Goal: Information Seeking & Learning: Learn about a topic

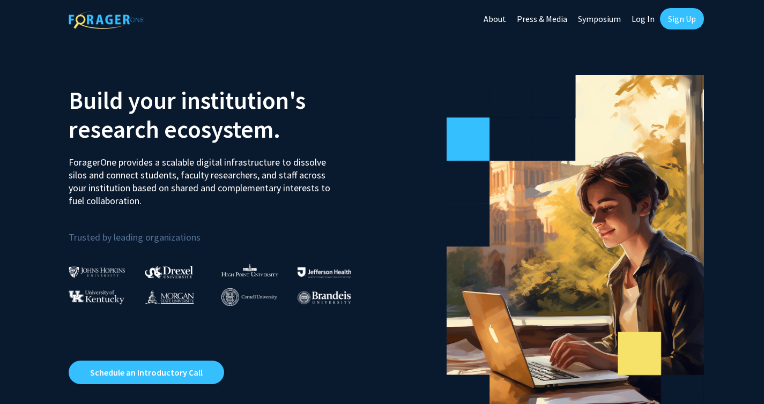
click at [641, 18] on link "Log In" at bounding box center [643, 19] width 34 height 38
select select
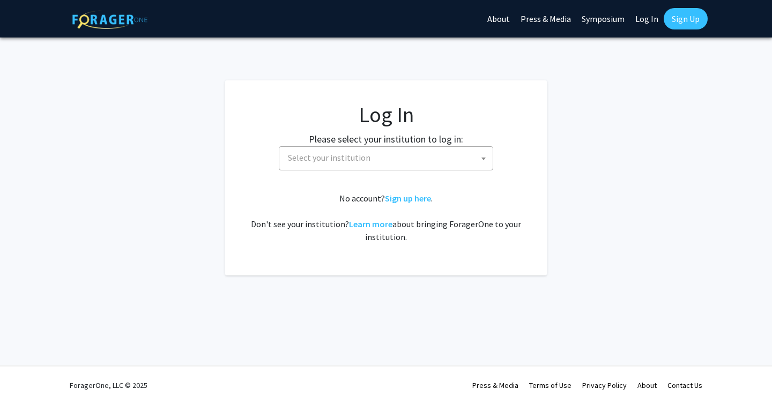
click at [420, 163] on span "Select your institution" at bounding box center [388, 158] width 209 height 22
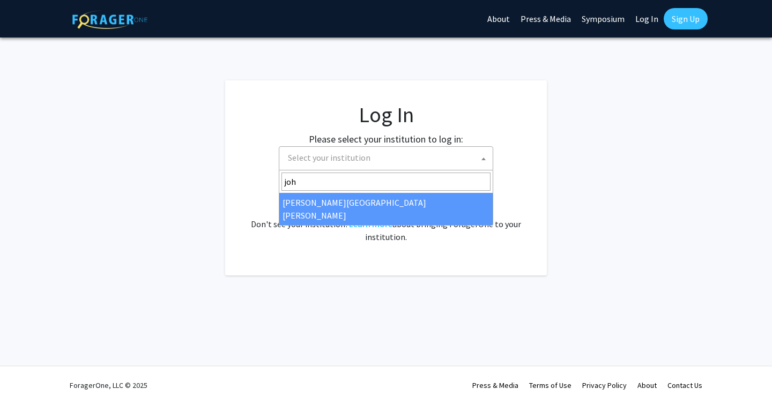
type input "john"
select select "1"
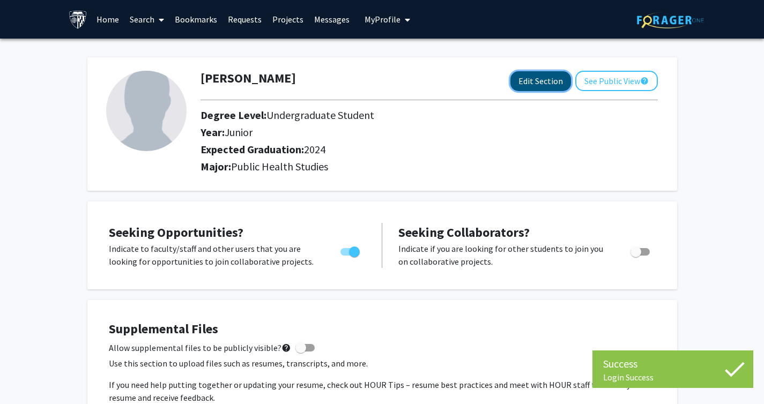
click at [530, 83] on button "Edit Section" at bounding box center [540, 81] width 61 height 20
select select "junior"
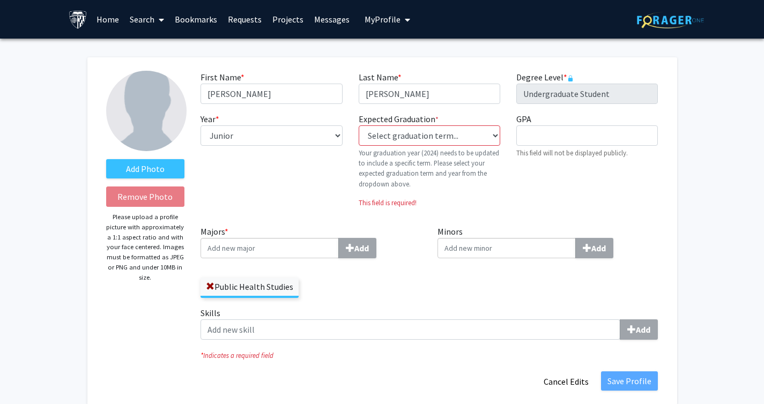
click at [105, 17] on link "Home" at bounding box center [107, 20] width 33 height 38
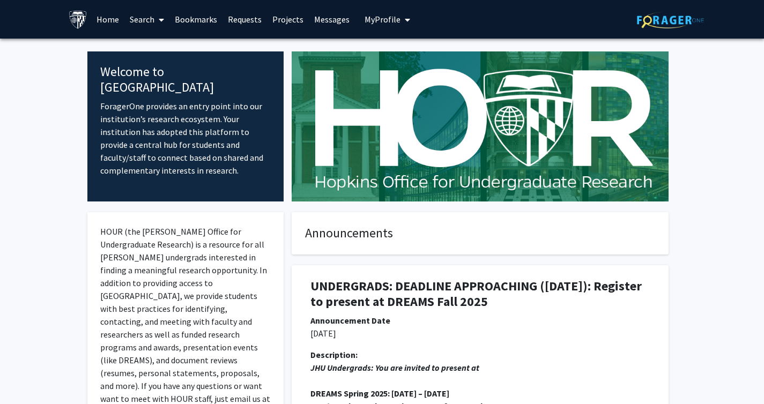
click at [147, 27] on link "Search" at bounding box center [146, 20] width 45 height 38
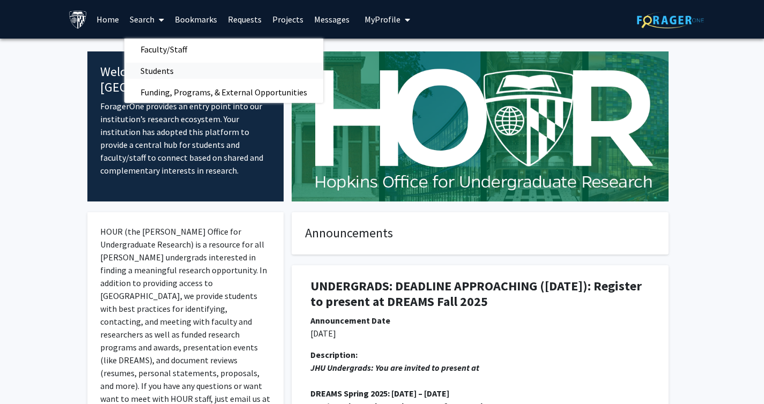
click at [162, 70] on span "Students" at bounding box center [156, 70] width 65 height 21
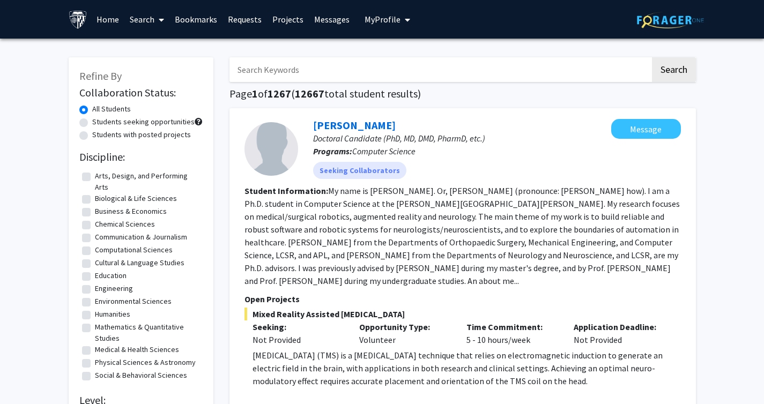
click at [95, 348] on label "Medical & Health Sciences" at bounding box center [137, 349] width 84 height 11
click at [95, 348] on input "Medical & Health Sciences" at bounding box center [98, 347] width 7 height 7
checkbox input "true"
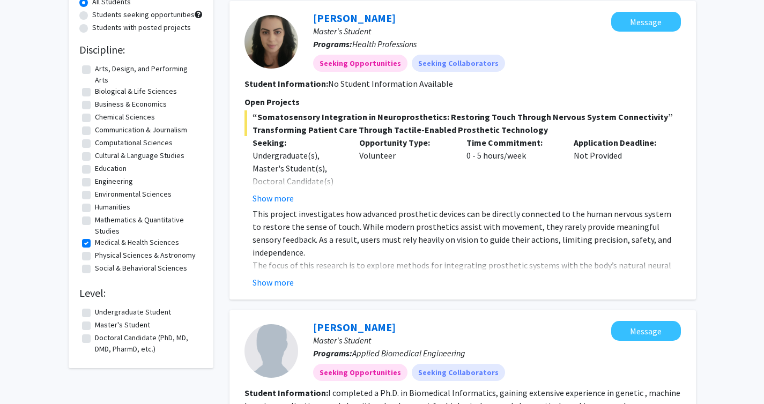
scroll to position [113, 0]
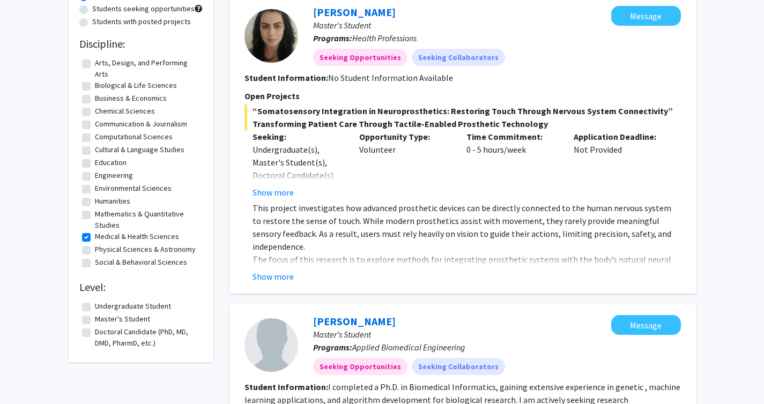
click at [146, 238] on label "Medical & Health Sciences" at bounding box center [137, 236] width 84 height 11
click at [102, 238] on input "Medical & Health Sciences" at bounding box center [98, 234] width 7 height 7
checkbox input "false"
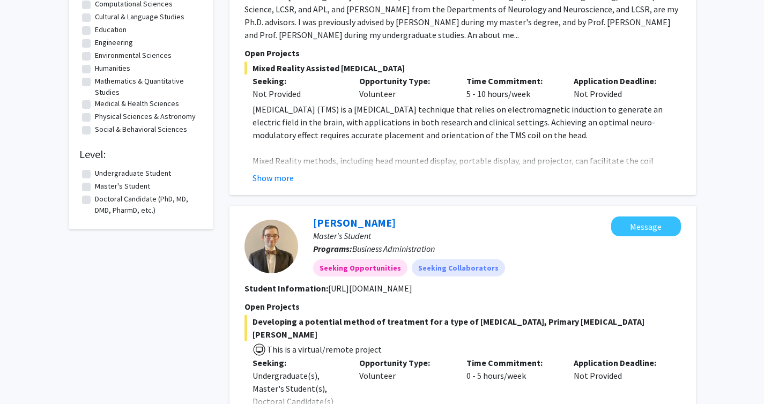
scroll to position [238, 0]
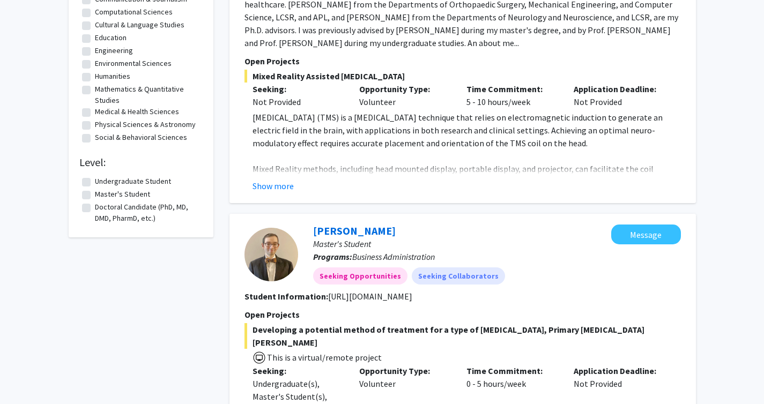
click at [144, 215] on label "Doctoral Candidate (PhD, MD, DMD, PharmD, etc.)" at bounding box center [147, 213] width 105 height 23
click at [102, 208] on input "Doctoral Candidate (PhD, MD, DMD, PharmD, etc.)" at bounding box center [98, 205] width 7 height 7
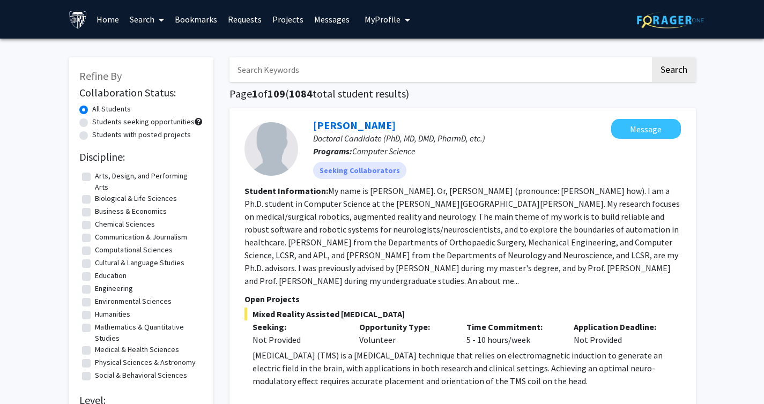
checkbox input "false"
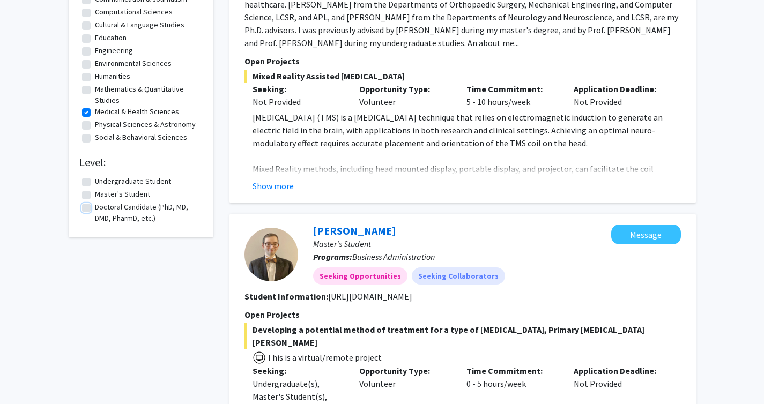
checkbox input "true"
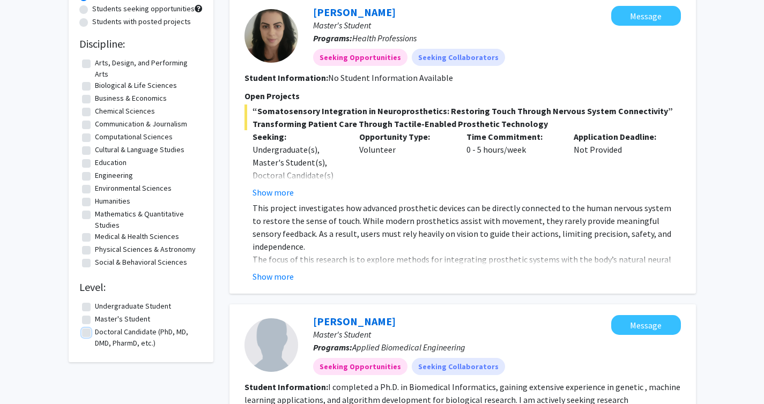
checkbox input "false"
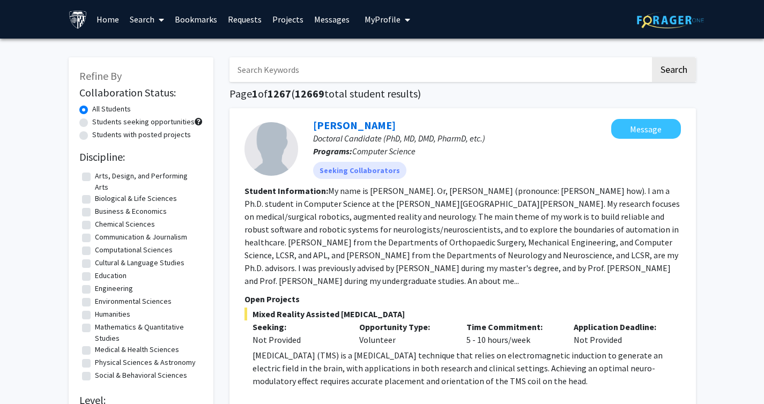
click at [136, 26] on link "Search" at bounding box center [146, 20] width 45 height 38
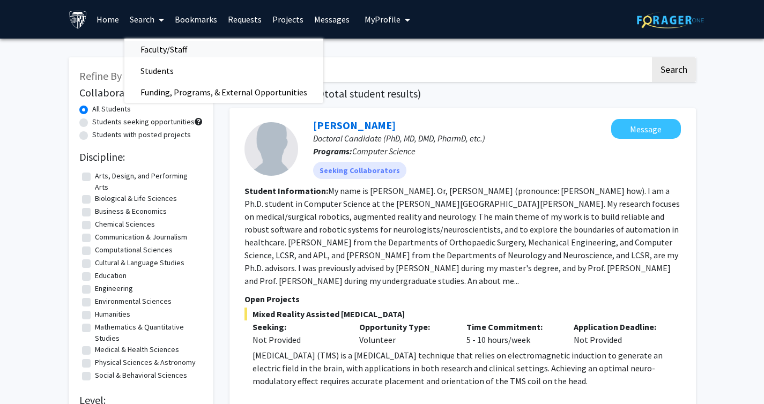
click at [151, 53] on span "Faculty/Staff" at bounding box center [163, 49] width 79 height 21
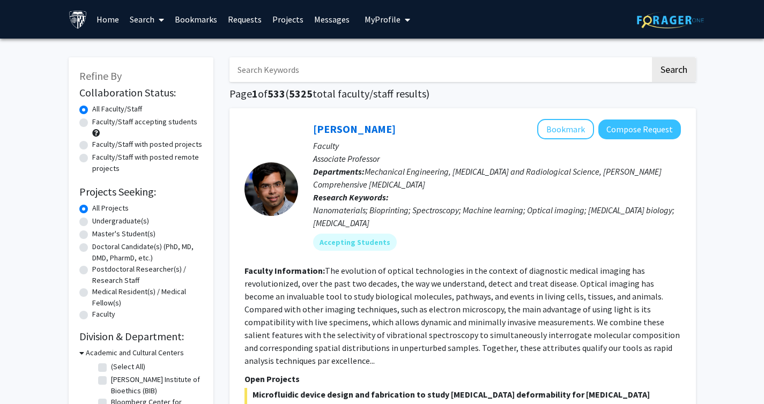
click at [92, 248] on label "Doctoral Candidate(s) (PhD, MD, DMD, PharmD, etc.)" at bounding box center [147, 252] width 110 height 23
click at [92, 248] on input "Doctoral Candidate(s) (PhD, MD, DMD, PharmD, etc.)" at bounding box center [95, 244] width 7 height 7
radio input "true"
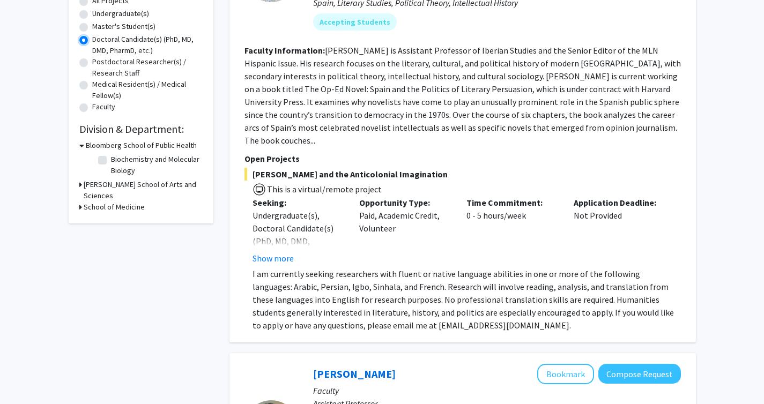
scroll to position [244, 0]
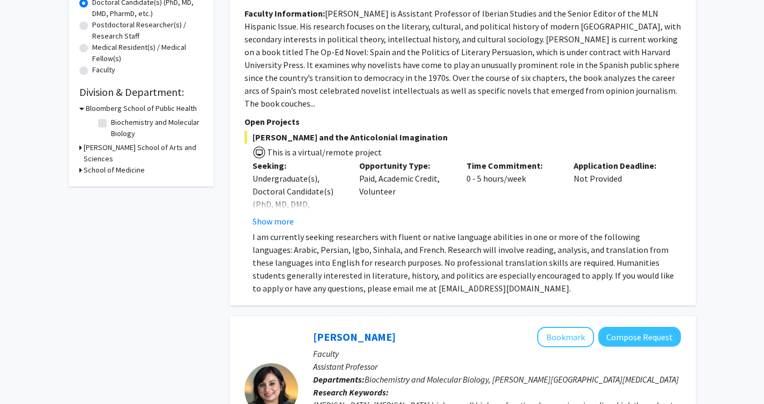
click at [106, 165] on h3 "School of Medicine" at bounding box center [114, 170] width 61 height 11
click at [111, 191] on label "Ophthalmology" at bounding box center [135, 196] width 49 height 11
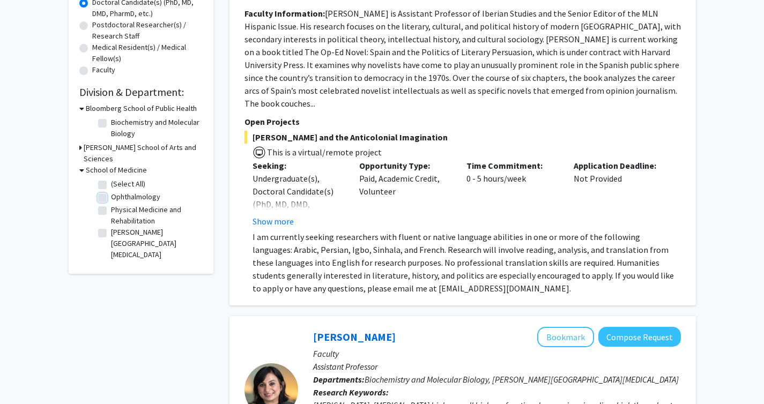
click at [111, 191] on input "Ophthalmology" at bounding box center [114, 194] width 7 height 7
checkbox input "true"
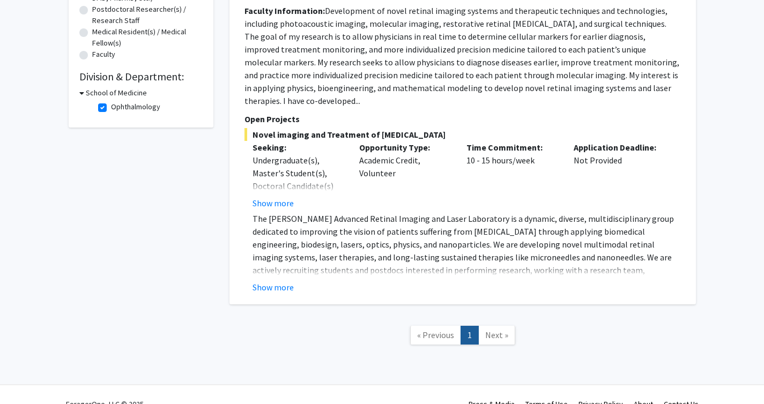
scroll to position [266, 0]
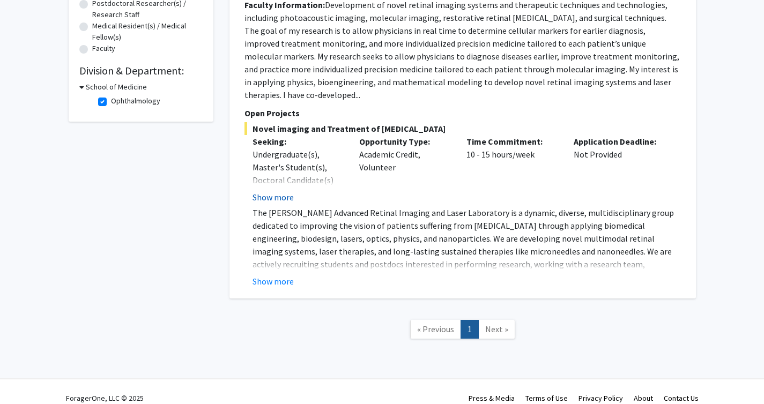
click at [284, 191] on button "Show more" at bounding box center [272, 197] width 41 height 13
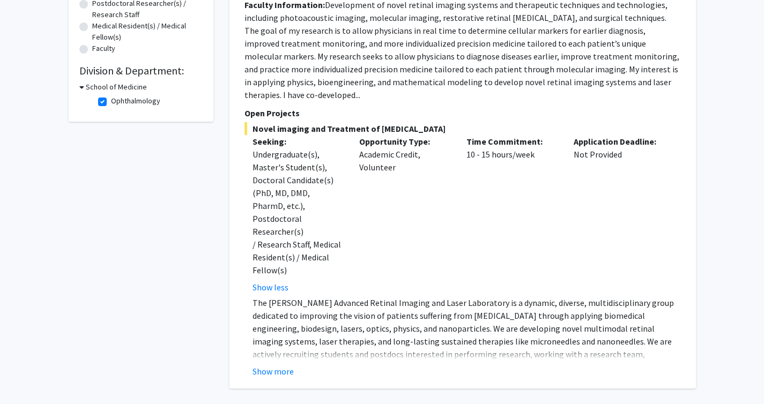
scroll to position [330, 0]
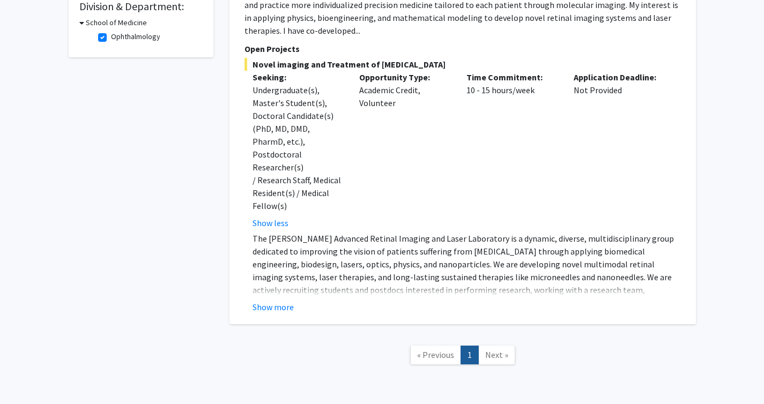
click at [285, 261] on fg-read-more "The [PERSON_NAME] Advanced Retinal Imaging and Laser Laboratory is a dynamic, d…" at bounding box center [462, 272] width 436 height 81
click at [281, 301] on button "Show more" at bounding box center [272, 307] width 41 height 13
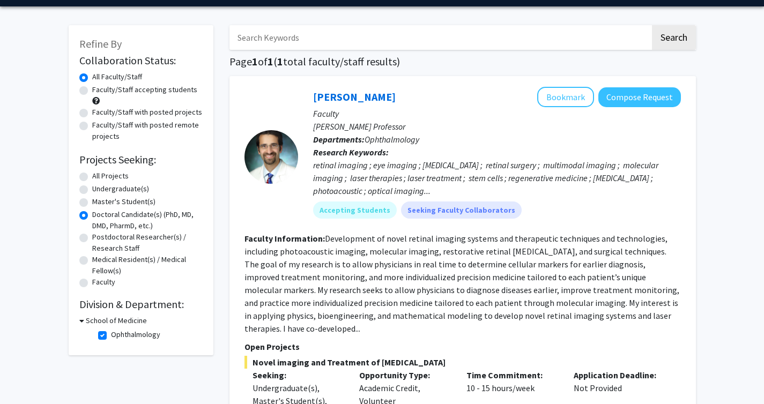
scroll to position [46, 0]
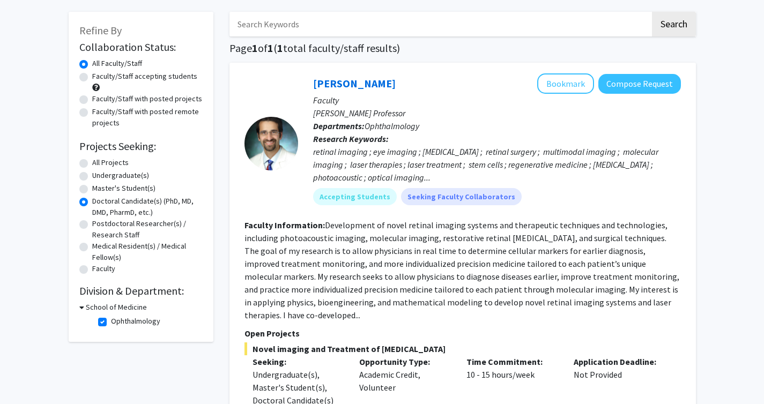
click at [149, 322] on label "Ophthalmology" at bounding box center [135, 321] width 49 height 11
click at [118, 322] on input "Ophthalmology" at bounding box center [114, 319] width 7 height 7
checkbox input "false"
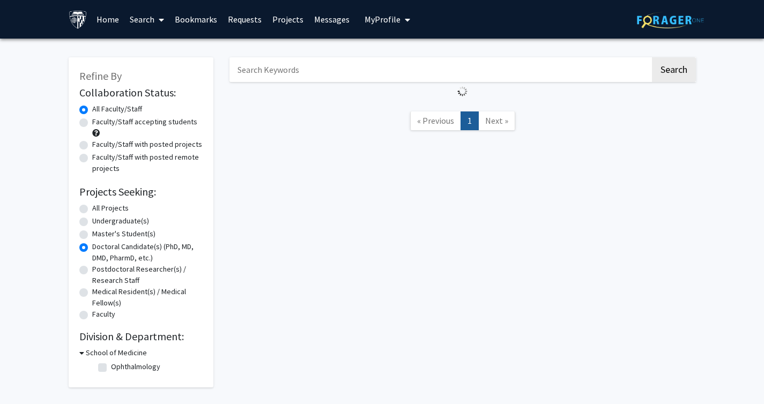
click at [337, 69] on input "Search Keywords" at bounding box center [439, 69] width 421 height 25
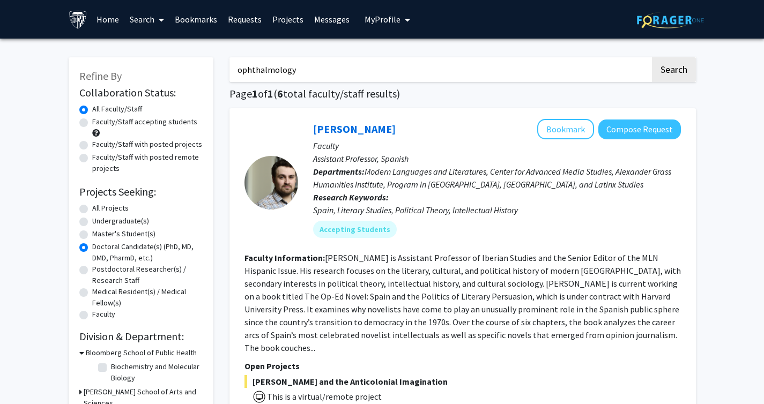
type input "ophthalmology"
click at [652, 57] on button "Search" at bounding box center [674, 69] width 44 height 25
radio input "true"
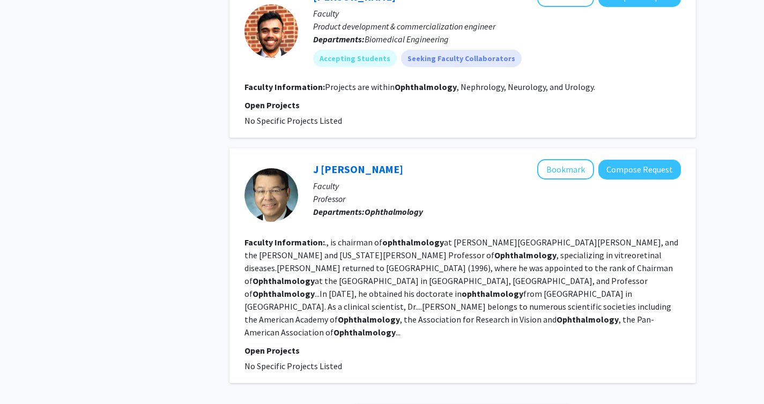
scroll to position [1855, 0]
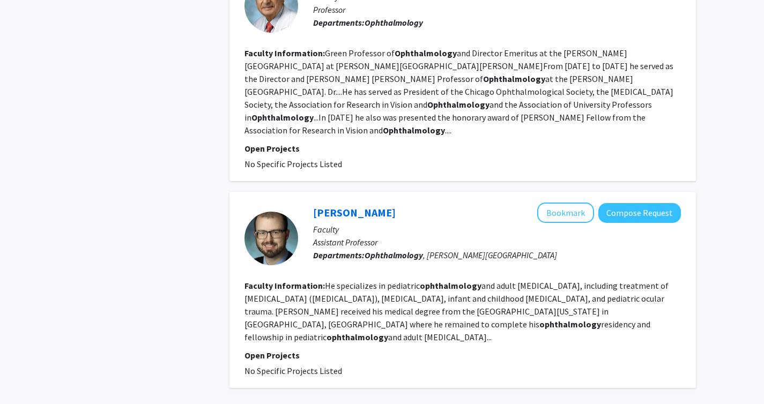
scroll to position [1876, 0]
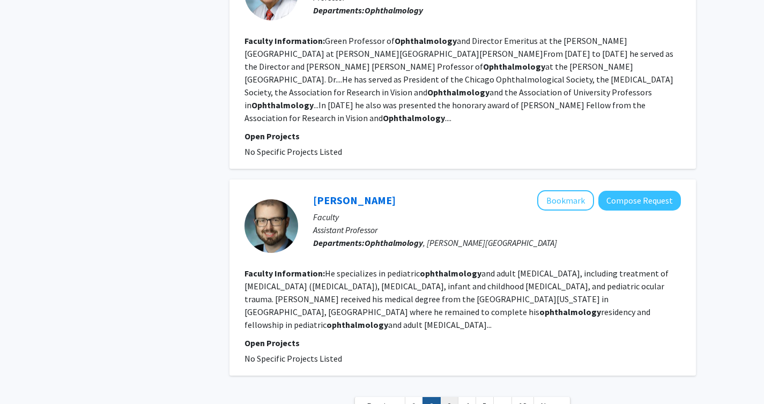
click at [450, 397] on link "3" at bounding box center [449, 406] width 18 height 19
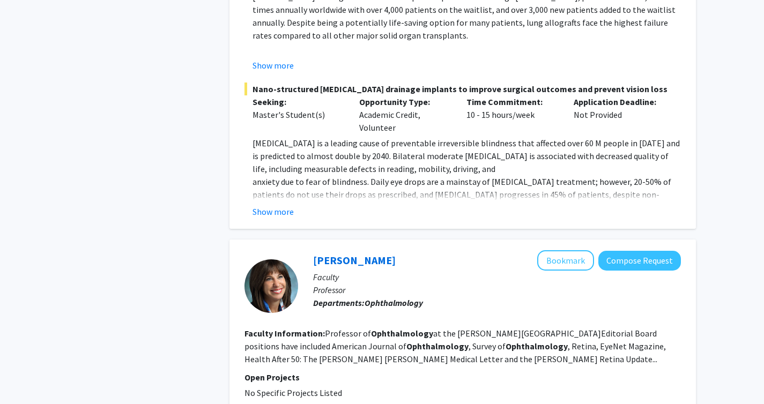
scroll to position [2162, 0]
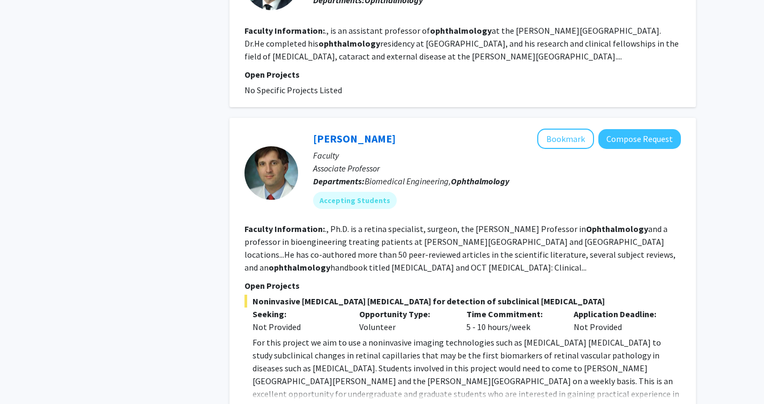
scroll to position [1187, 0]
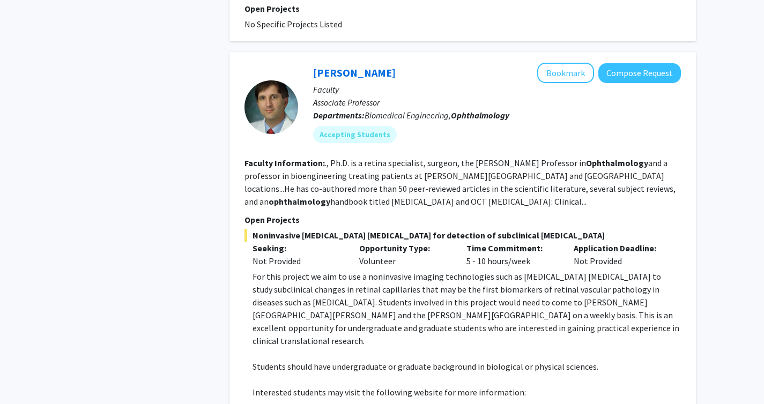
scroll to position [1233, 0]
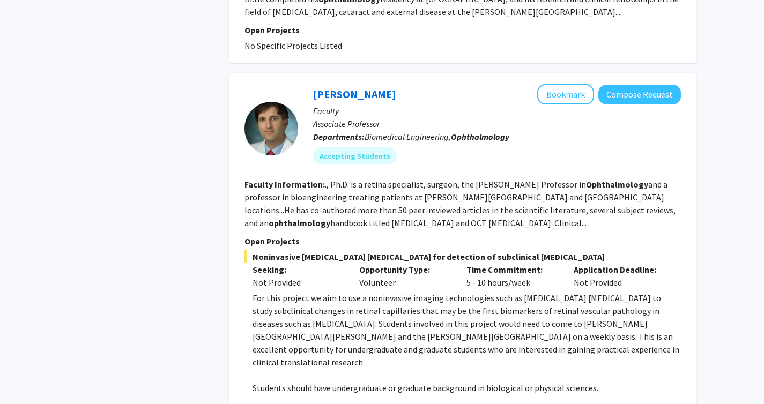
click at [429, 292] on p "For this project we aim to use a noninvasive imaging technologies such as [MEDI…" at bounding box center [466, 330] width 428 height 77
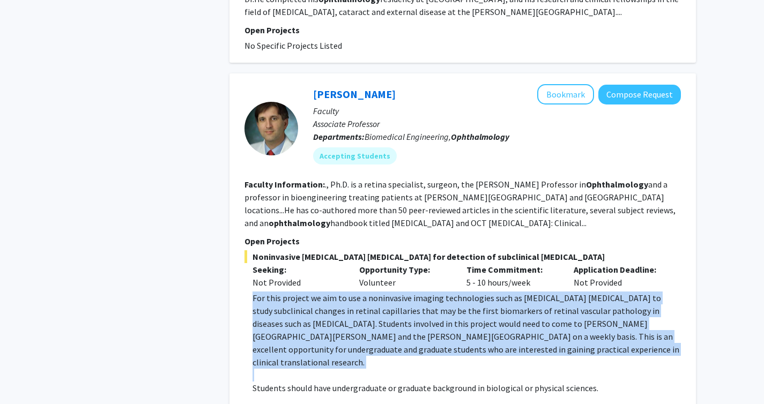
click at [379, 292] on p "For this project we aim to use a noninvasive imaging technologies such as [MEDI…" at bounding box center [466, 330] width 428 height 77
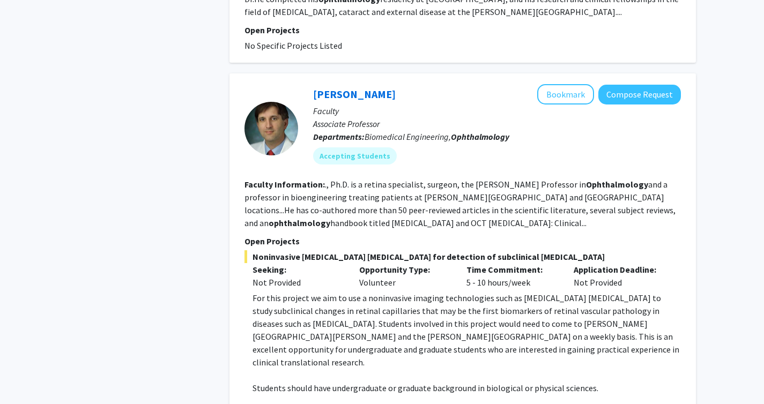
click at [379, 250] on span "Noninvasive [MEDICAL_DATA] [MEDICAL_DATA] for detection of subclinical [MEDICAL…" at bounding box center [462, 256] width 436 height 13
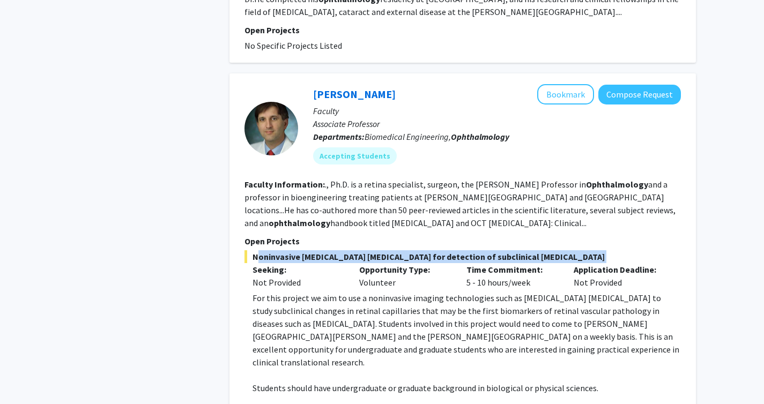
click at [379, 250] on span "Noninvasive [MEDICAL_DATA] [MEDICAL_DATA] for detection of subclinical [MEDICAL…" at bounding box center [462, 256] width 436 height 13
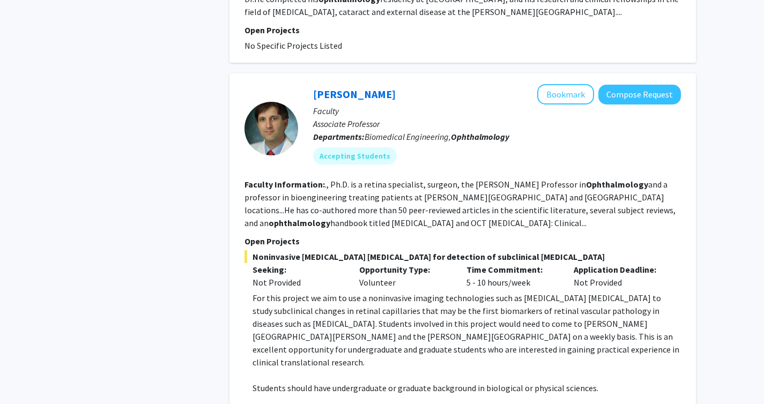
click at [419, 292] on p "For this project we aim to use a noninvasive imaging technologies such as [MEDI…" at bounding box center [466, 330] width 428 height 77
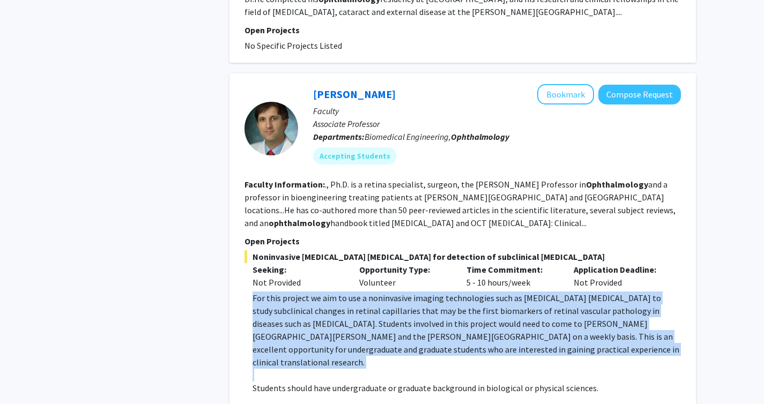
click at [496, 250] on div "Noninvasive [MEDICAL_DATA] [MEDICAL_DATA] for detection of subclinical [MEDICAL…" at bounding box center [462, 356] width 436 height 213
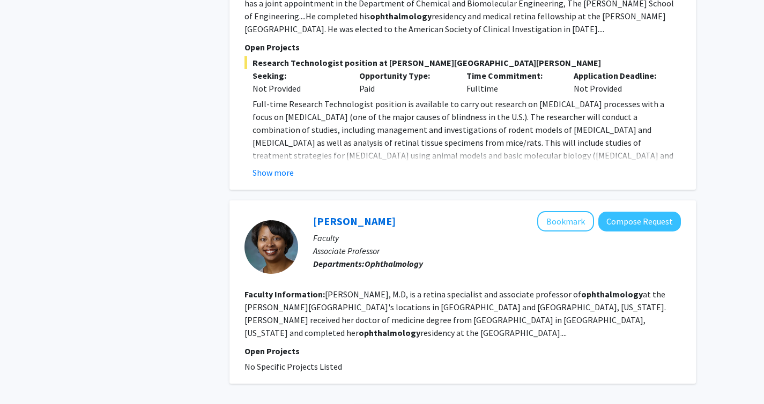
scroll to position [2040, 0]
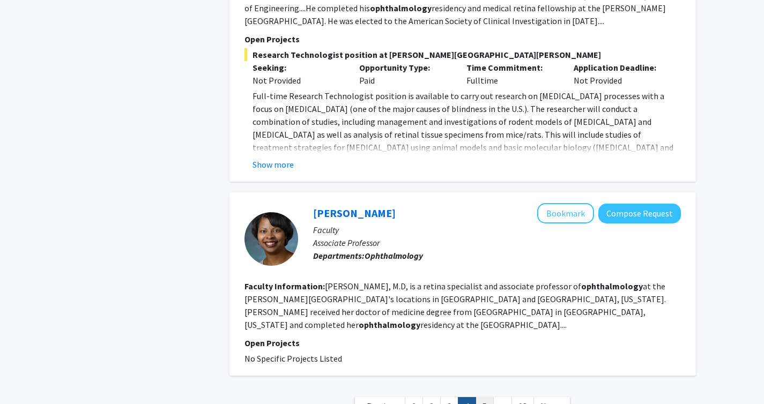
click at [478, 397] on link "5" at bounding box center [484, 406] width 18 height 19
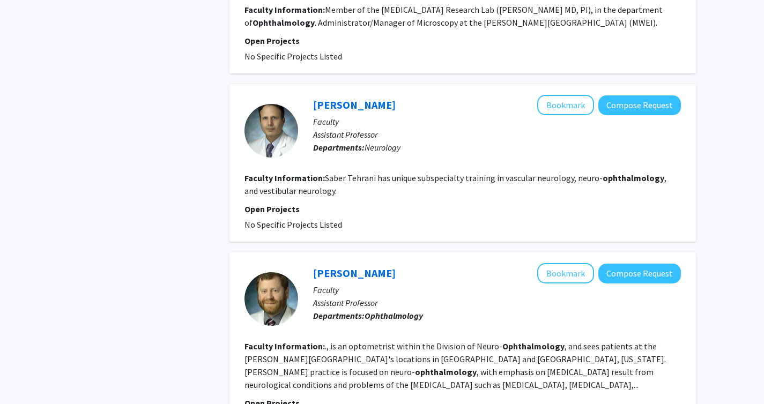
scroll to position [1765, 0]
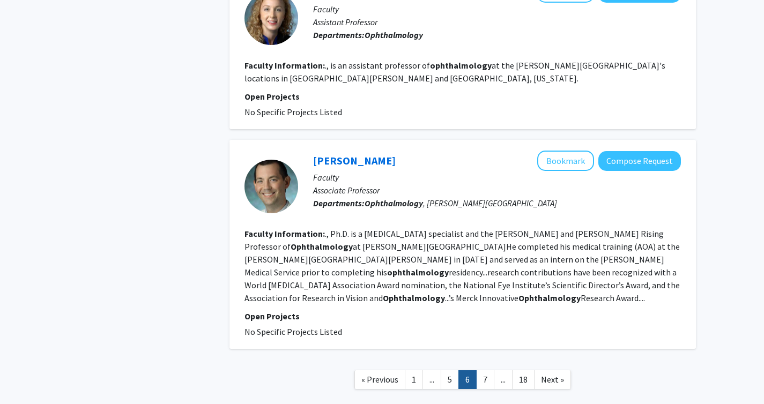
scroll to position [1691, 0]
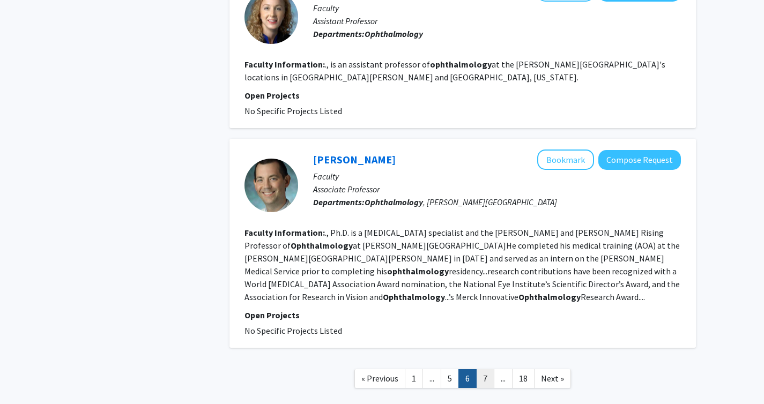
click at [487, 369] on link "7" at bounding box center [485, 378] width 18 height 19
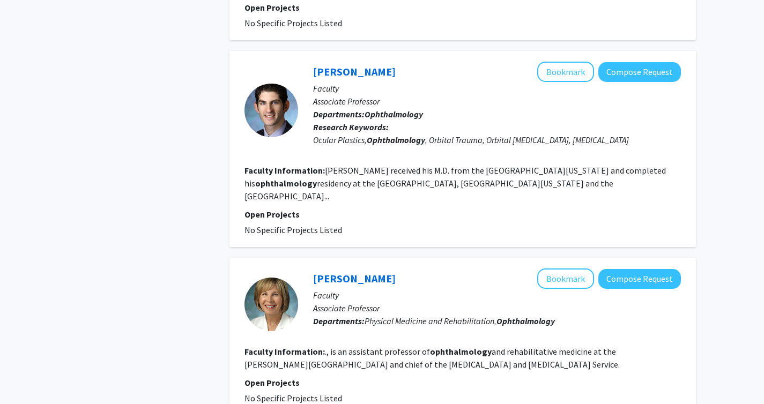
scroll to position [1666, 0]
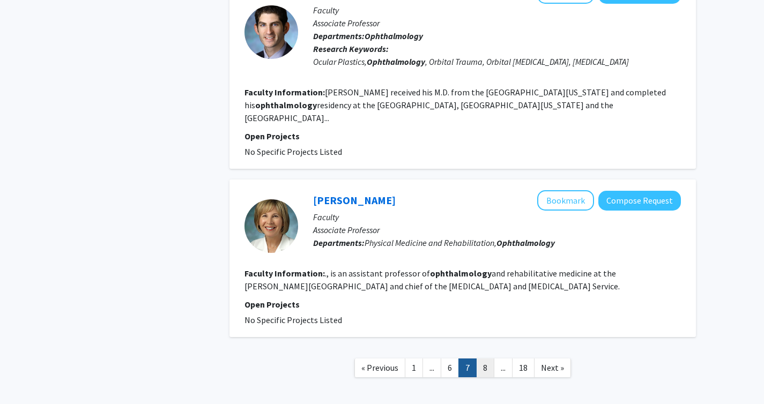
click at [481, 359] on link "8" at bounding box center [485, 368] width 18 height 19
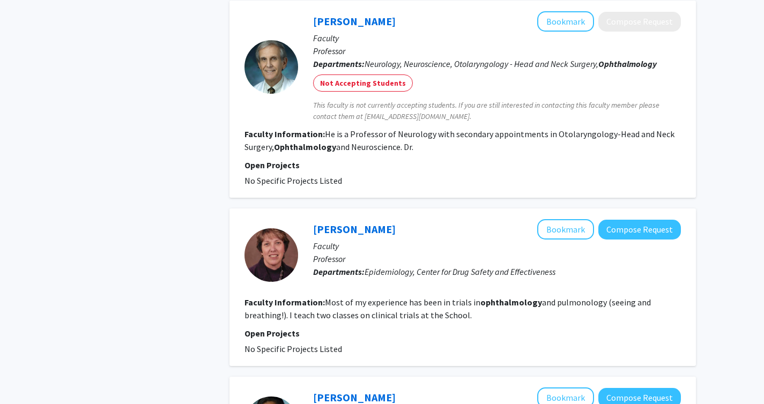
scroll to position [1638, 0]
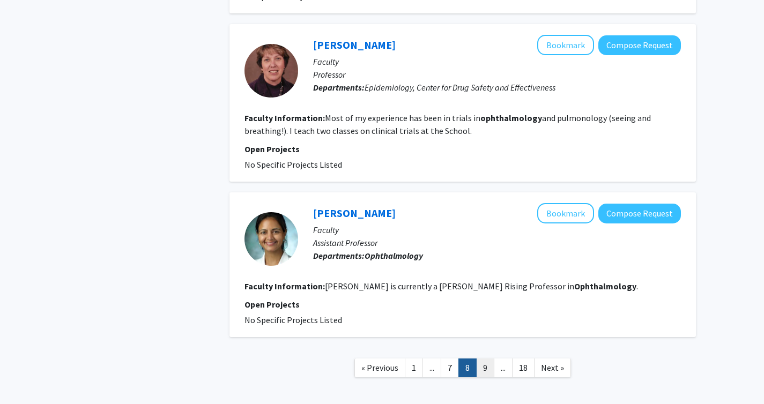
click at [482, 359] on link "9" at bounding box center [485, 368] width 18 height 19
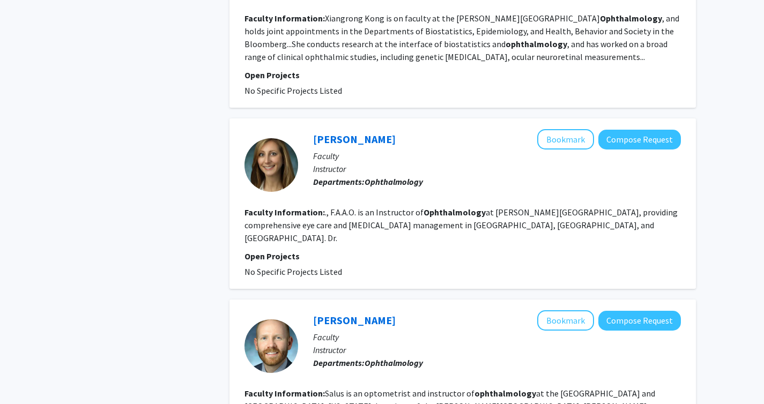
scroll to position [1546, 0]
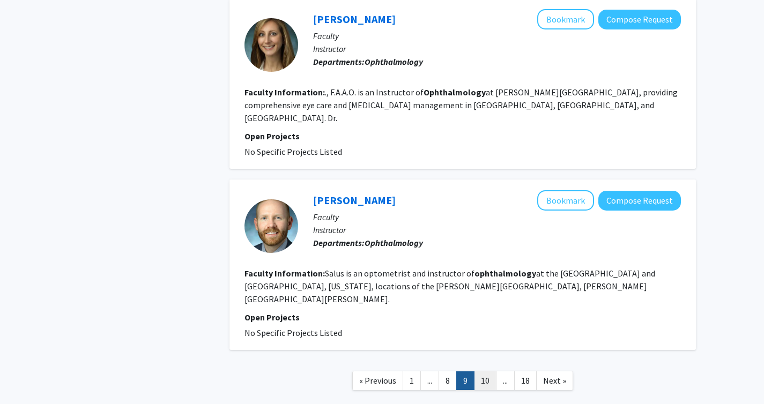
click at [482, 371] on link "10" at bounding box center [485, 380] width 23 height 19
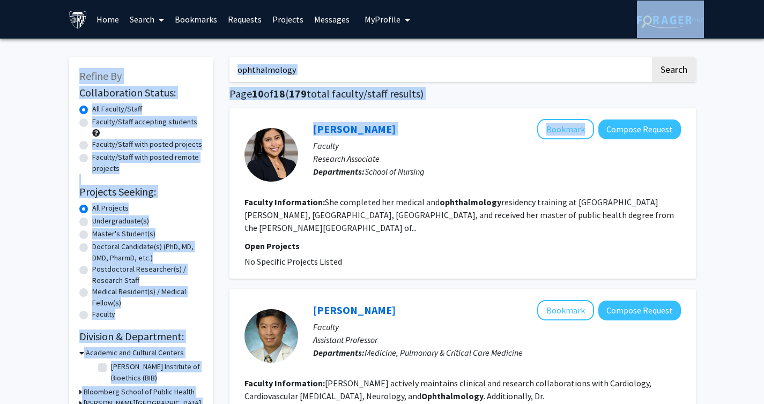
drag, startPoint x: 762, startPoint y: 36, endPoint x: 760, endPoint y: 117, distance: 80.9
click at [764, 120] on html "Skip navigation Home Search Bookmarks Requests Projects Messages My Profile [PE…" at bounding box center [382, 202] width 764 height 404
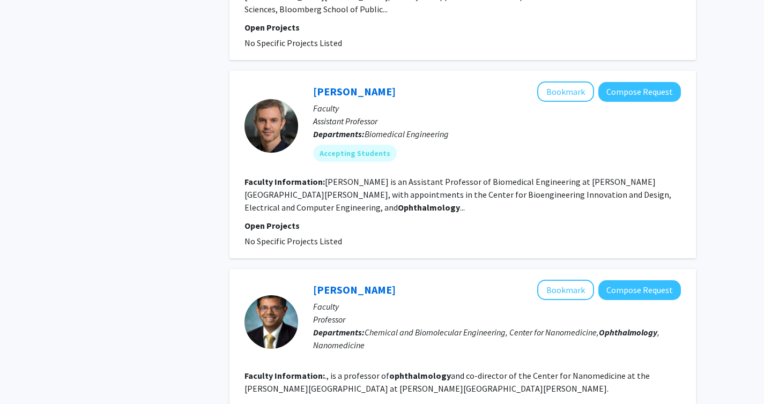
scroll to position [1550, 0]
